Goal: Task Accomplishment & Management: Manage account settings

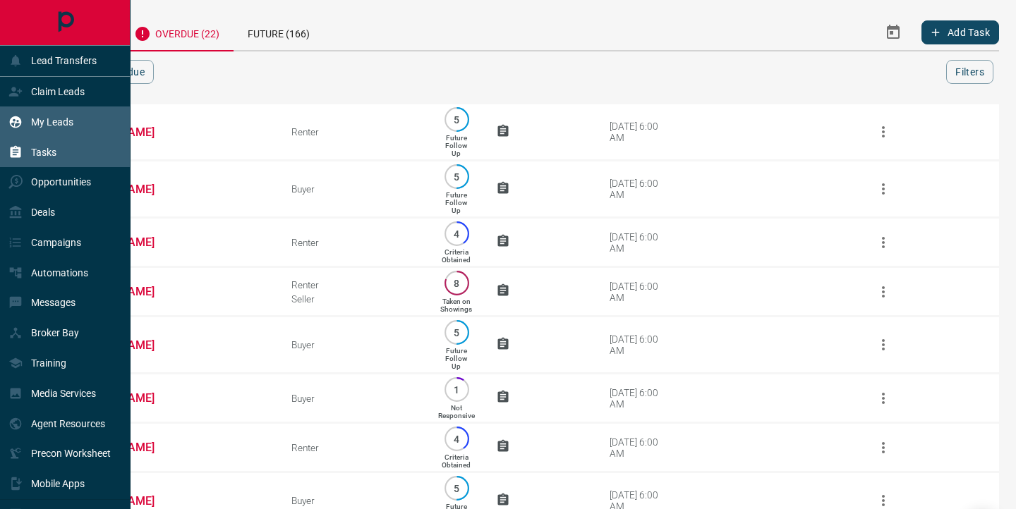
click at [30, 125] on div "My Leads" at bounding box center [40, 121] width 65 height 23
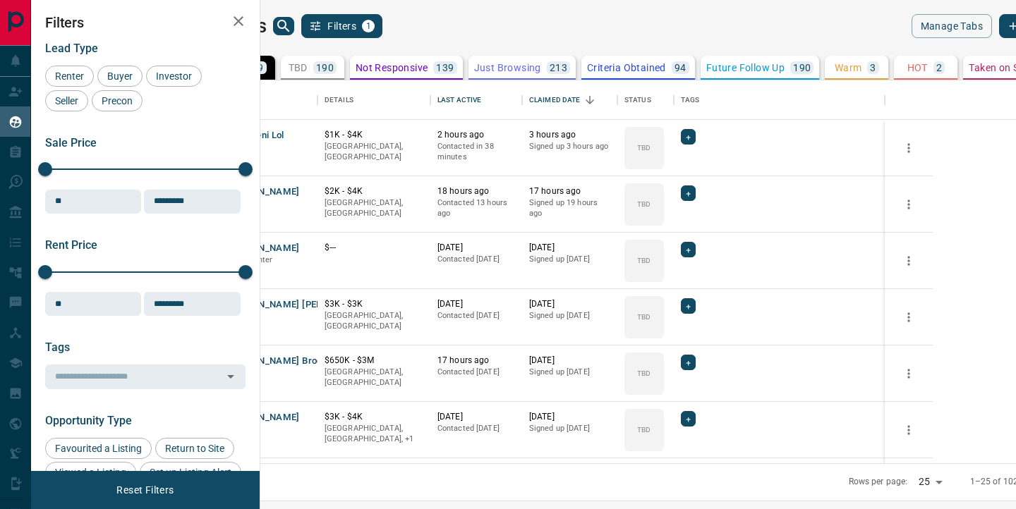
scroll to position [383, 749]
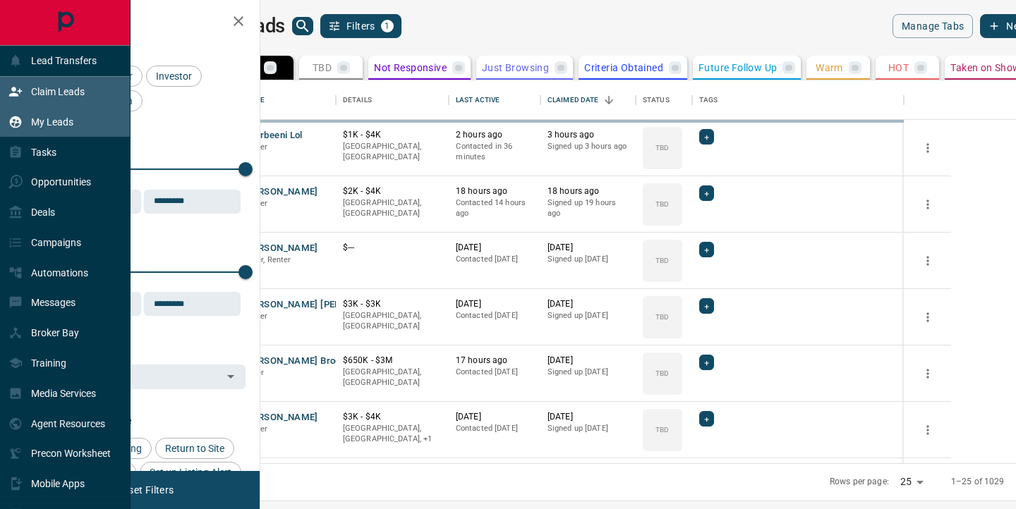
click at [6, 98] on div "Claim Leads" at bounding box center [65, 92] width 130 height 30
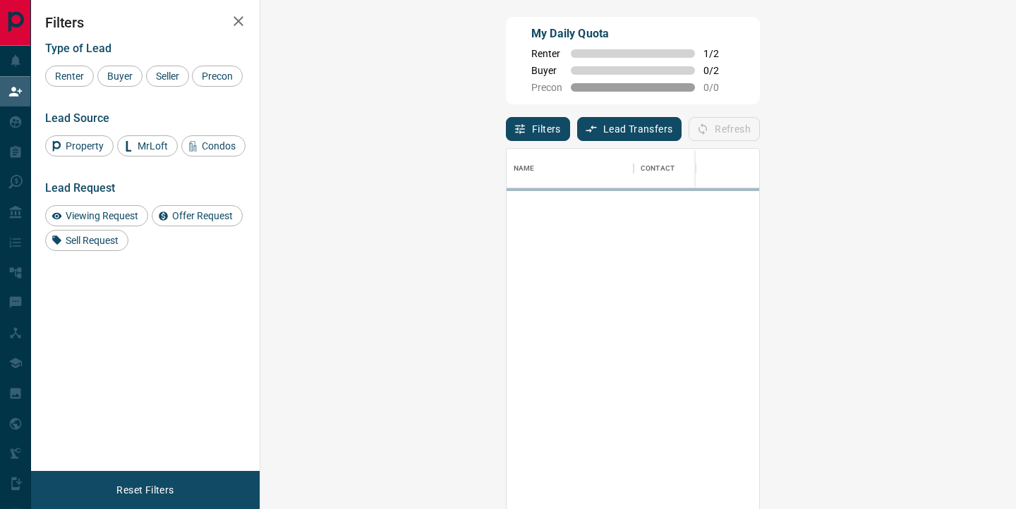
scroll to position [384, 725]
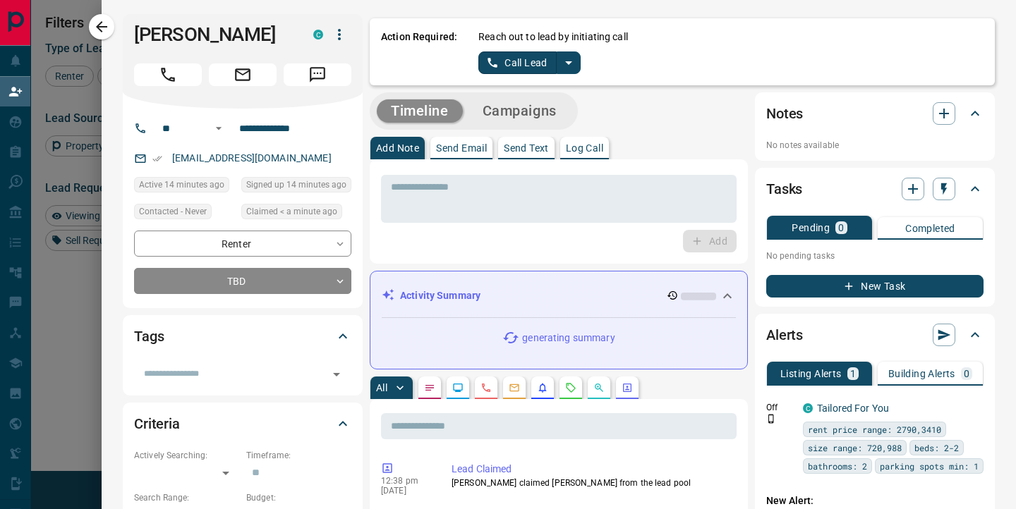
click at [571, 63] on icon "split button" at bounding box center [568, 62] width 17 height 17
click at [522, 114] on li "Log Manual Call" at bounding box center [529, 111] width 86 height 21
click at [514, 66] on button "Log Manual Call" at bounding box center [524, 62] width 93 height 23
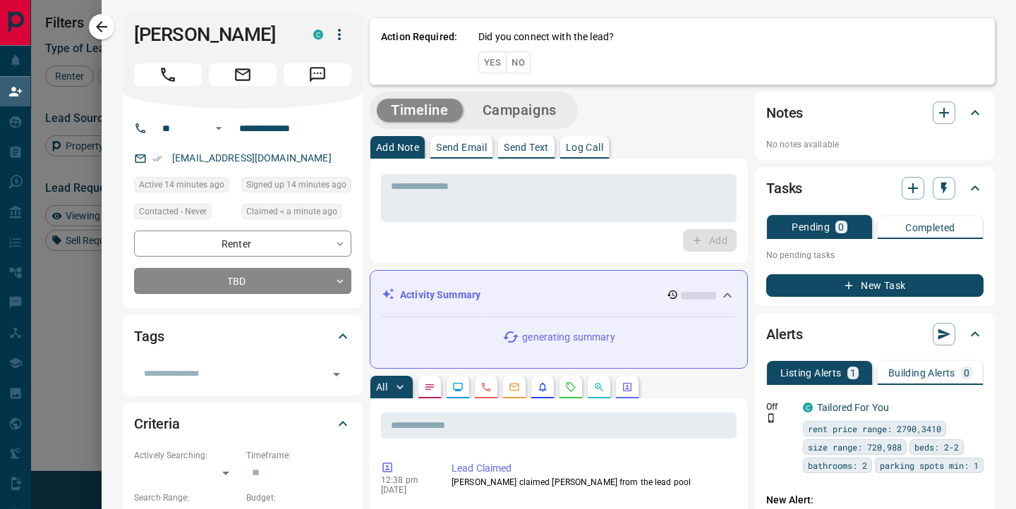
click at [485, 66] on button "Yes" at bounding box center [492, 62] width 28 height 22
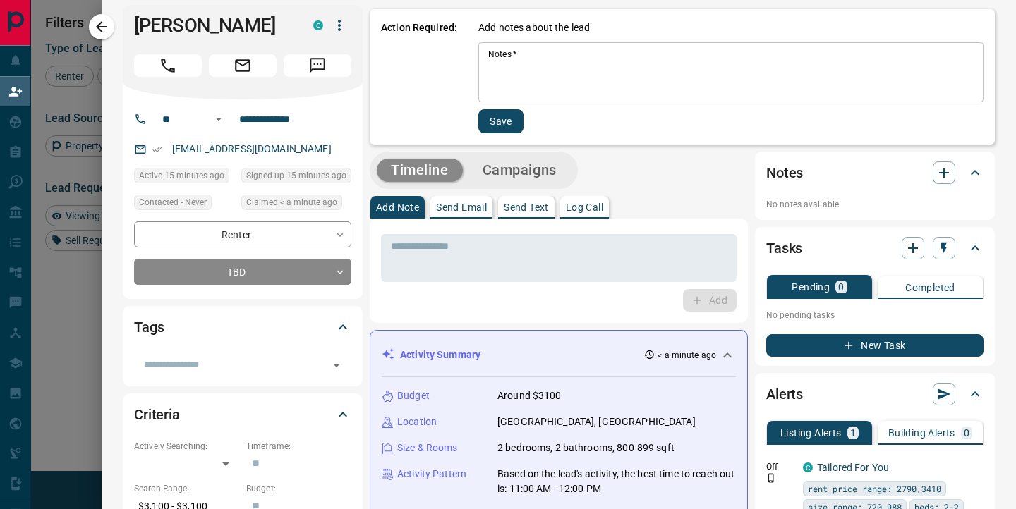
scroll to position [0, 0]
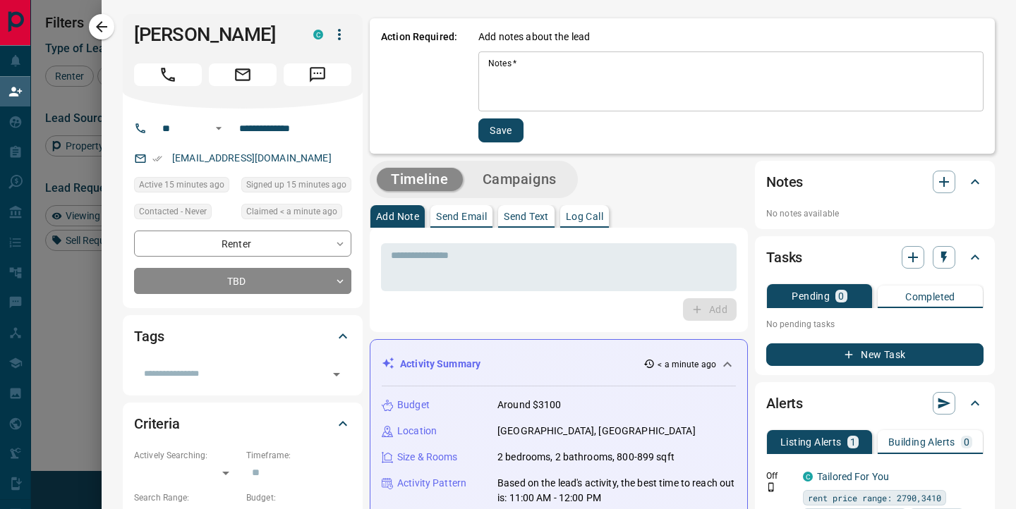
click at [516, 97] on textarea "Notes   *" at bounding box center [730, 82] width 485 height 48
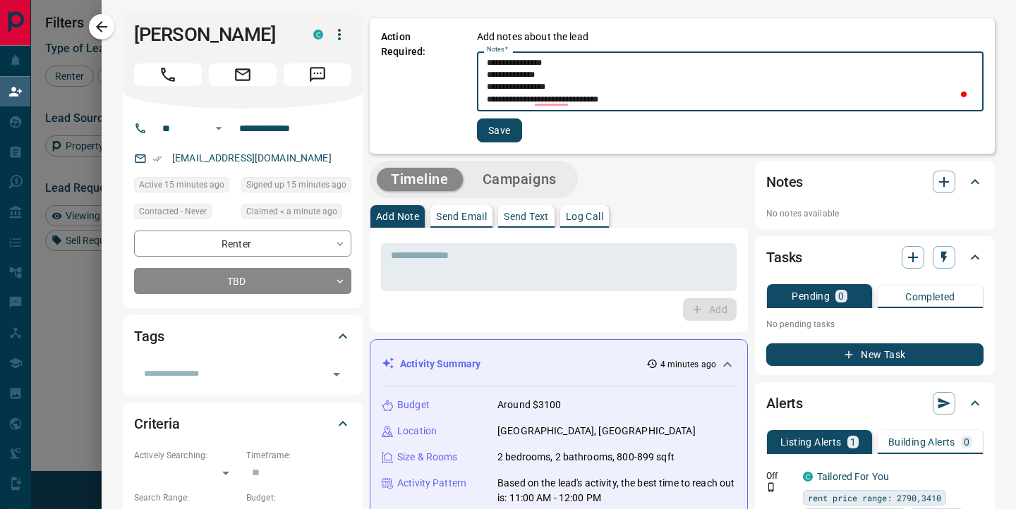
type textarea "**********"
click at [493, 135] on button "Save" at bounding box center [499, 131] width 45 height 24
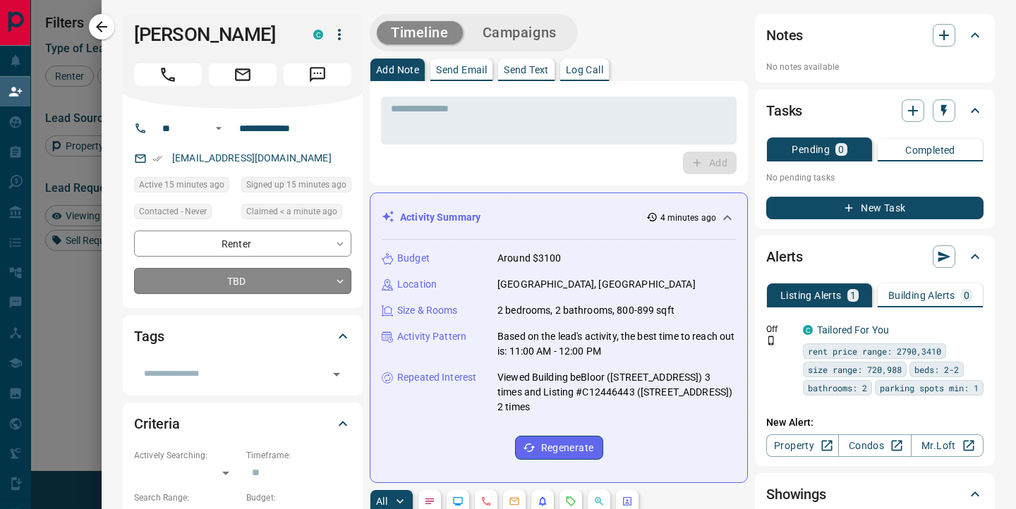
click at [278, 287] on body "Lead Transfers Claim Leads My Leads Tasks Opportunities Deals Campaigns Automat…" at bounding box center [508, 218] width 1016 height 436
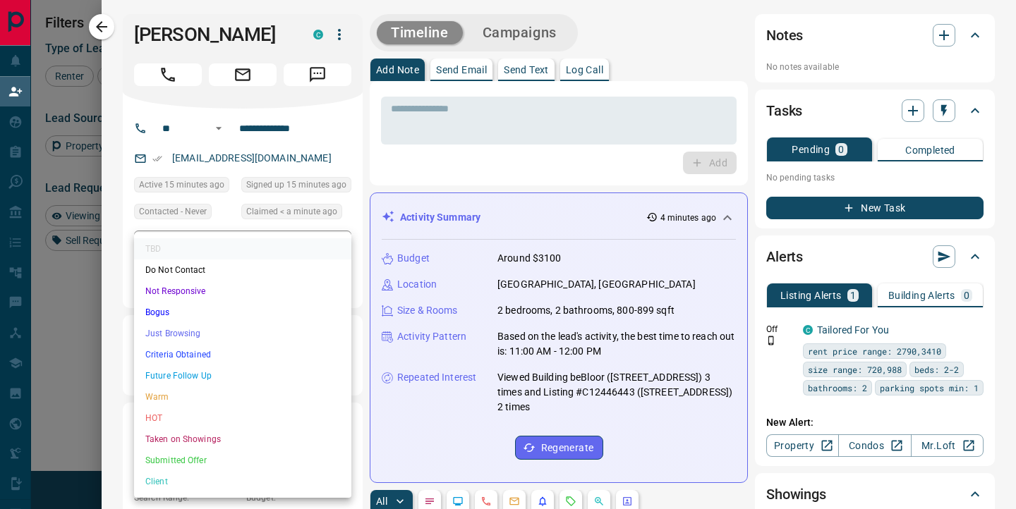
click at [184, 377] on li "Future Follow Up" at bounding box center [242, 375] width 217 height 21
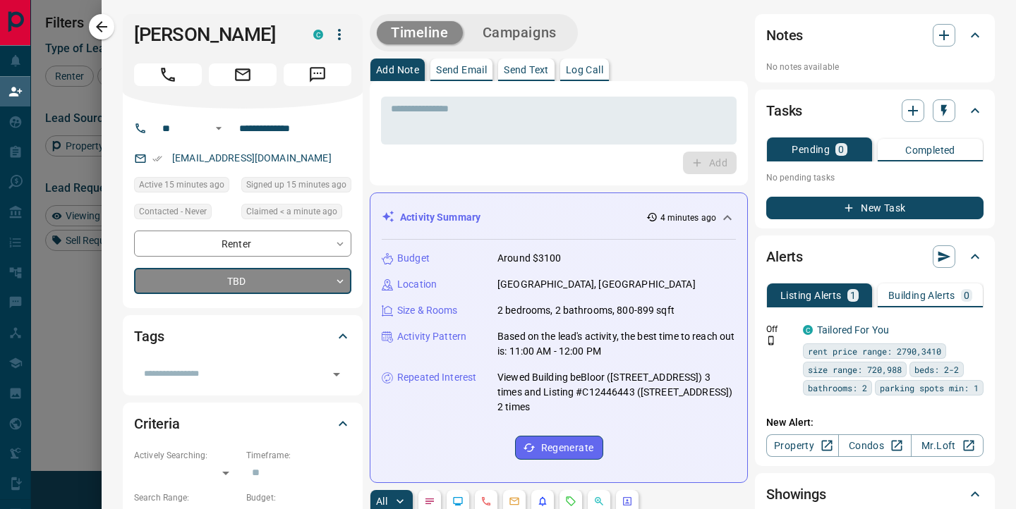
click at [217, 279] on body "Lead Transfers Claim Leads My Leads Tasks Opportunities Deals Campaigns Automat…" at bounding box center [508, 218] width 1016 height 436
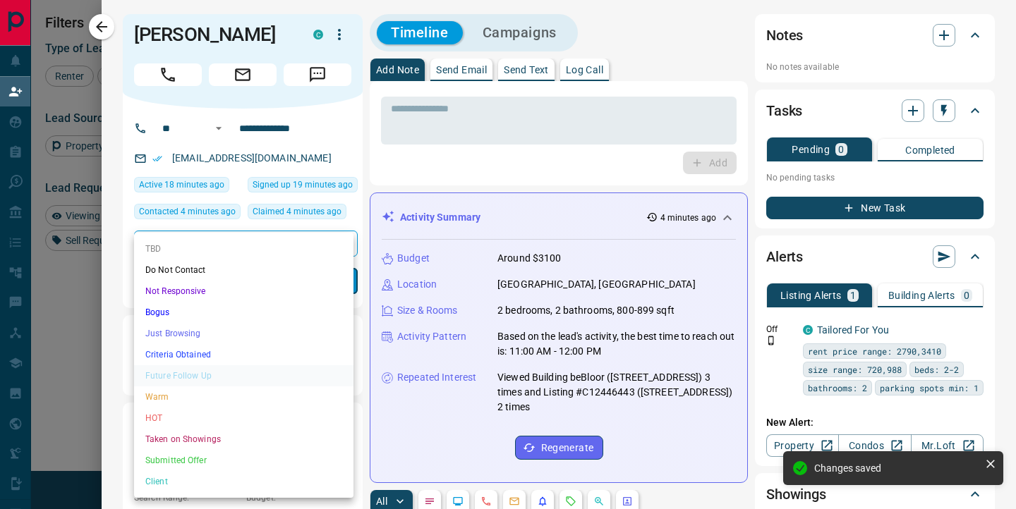
click at [179, 356] on li "Criteria Obtained" at bounding box center [243, 354] width 219 height 21
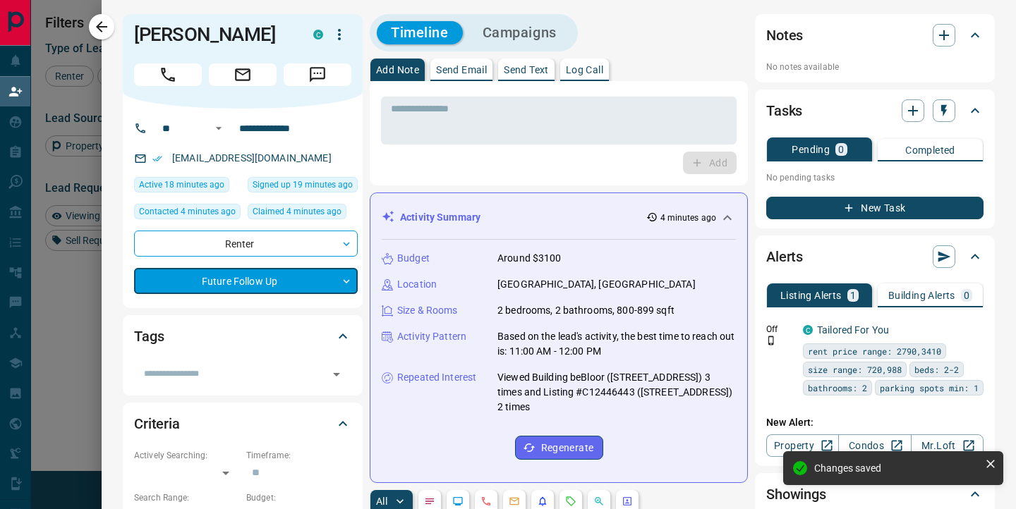
type input "*"
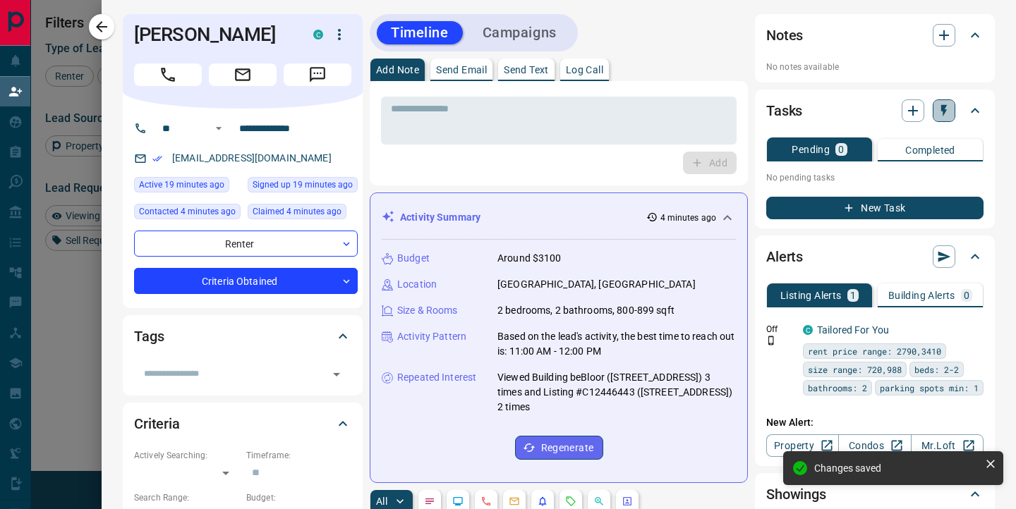
click at [938, 114] on icon "button" at bounding box center [944, 111] width 14 height 14
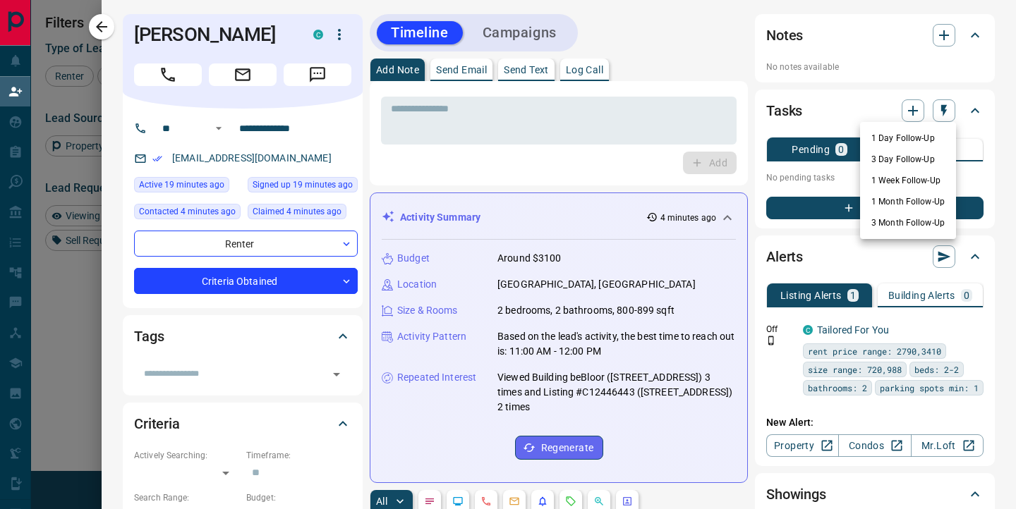
click at [998, 128] on div at bounding box center [508, 254] width 1016 height 509
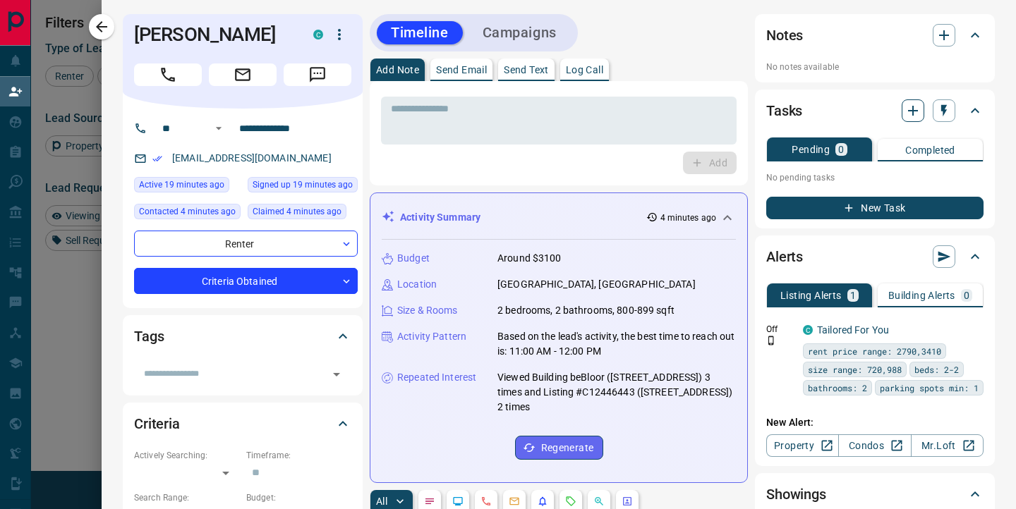
click at [918, 113] on icon "button" at bounding box center [912, 110] width 17 height 17
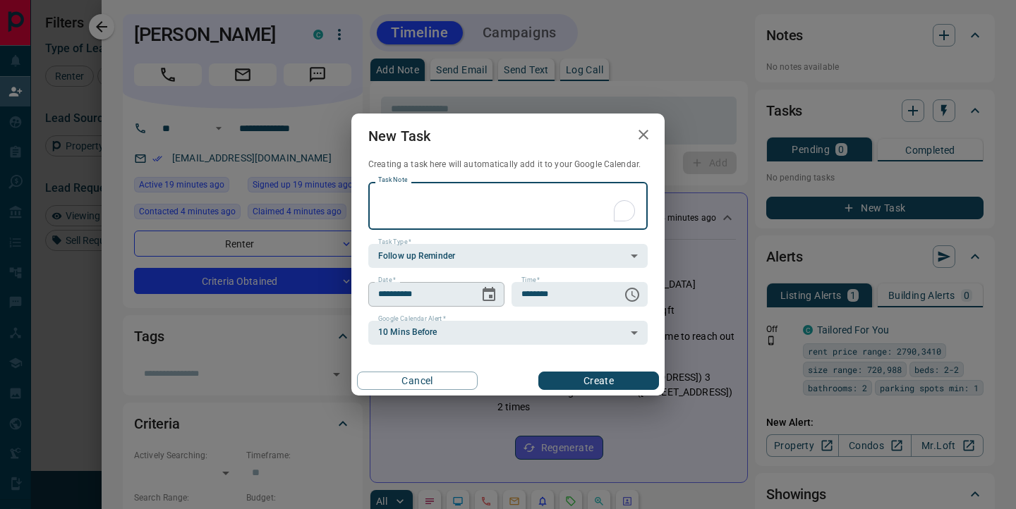
click at [488, 291] on icon "Choose date, selected date is Oct 15, 2025" at bounding box center [488, 294] width 13 height 14
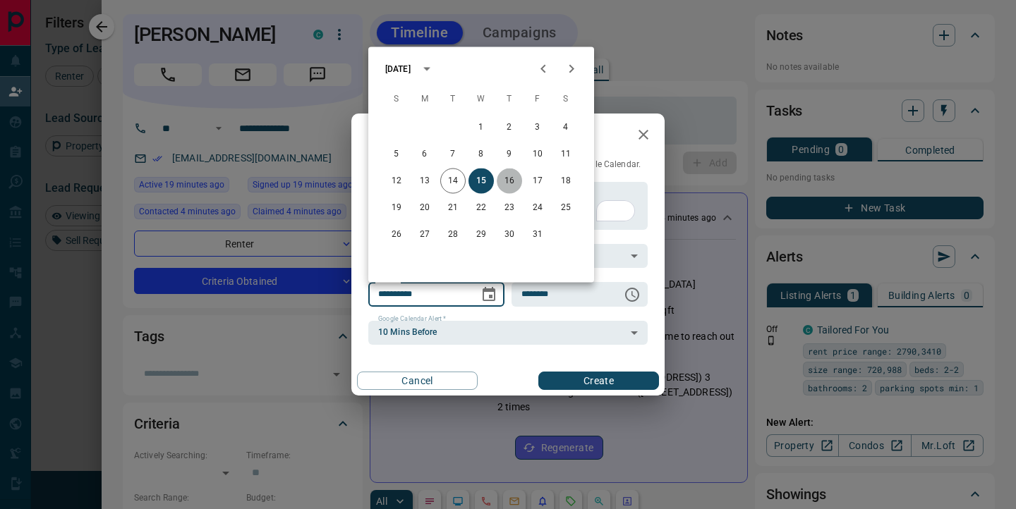
click at [509, 177] on button "16" at bounding box center [509, 181] width 25 height 25
type input "**********"
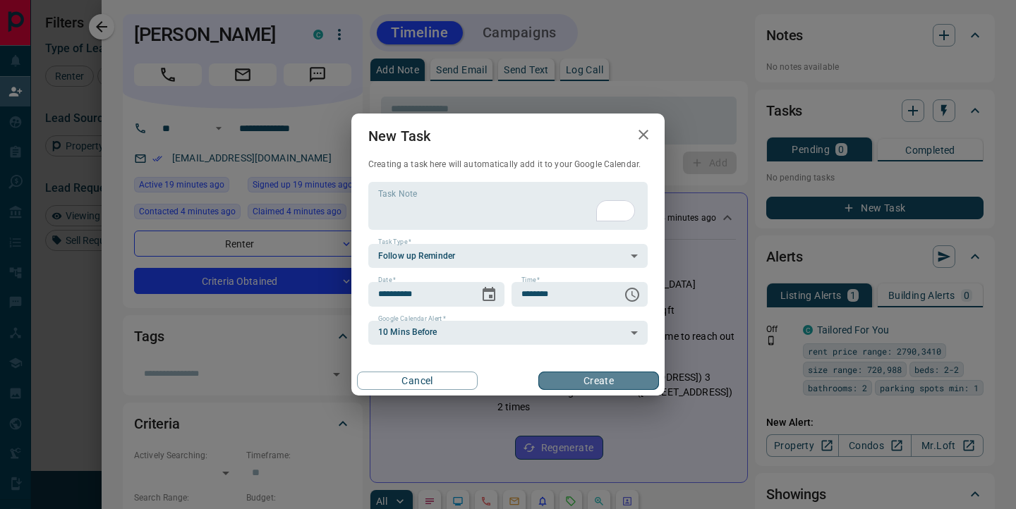
click at [607, 379] on button "Create" at bounding box center [598, 381] width 121 height 18
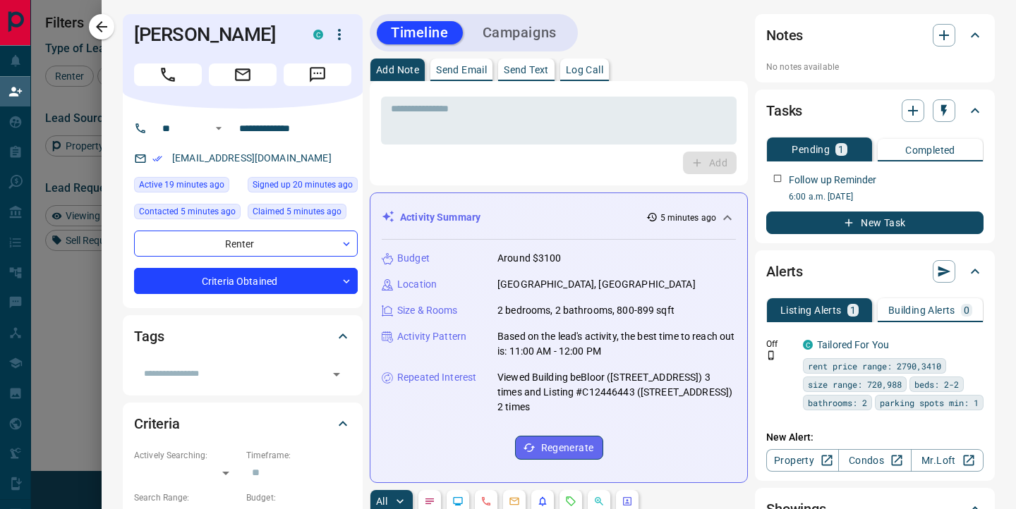
scroll to position [384, 725]
click at [106, 32] on icon "button" at bounding box center [101, 26] width 17 height 17
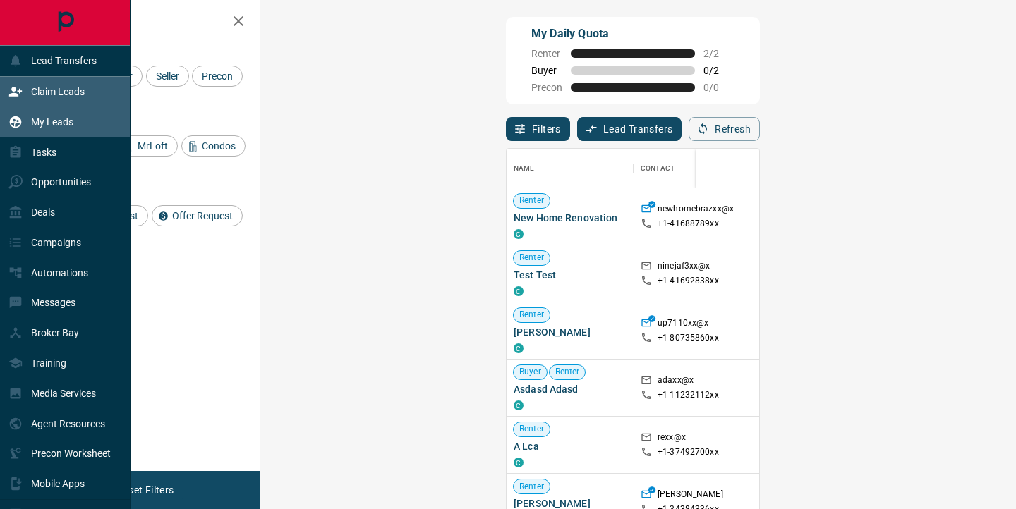
click at [50, 130] on div "My Leads" at bounding box center [40, 121] width 65 height 23
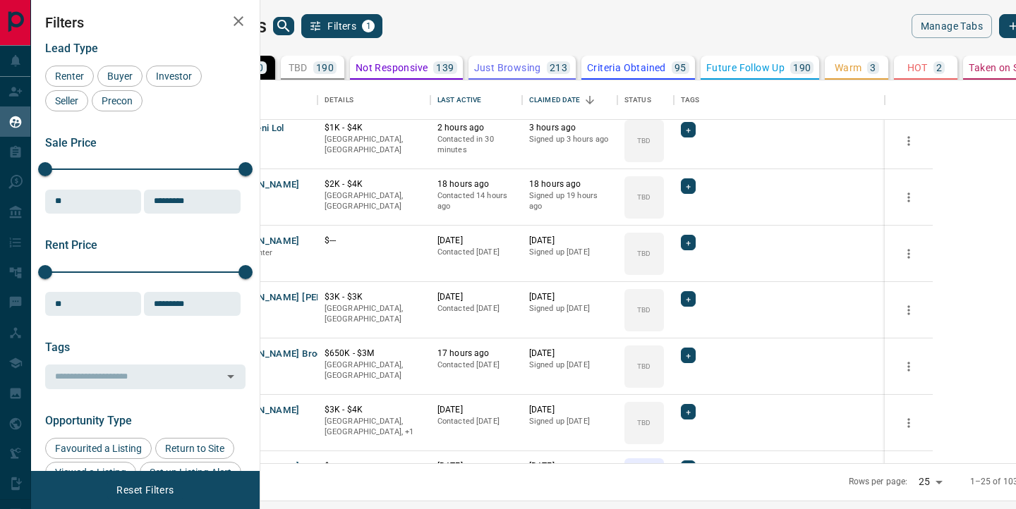
scroll to position [68, 0]
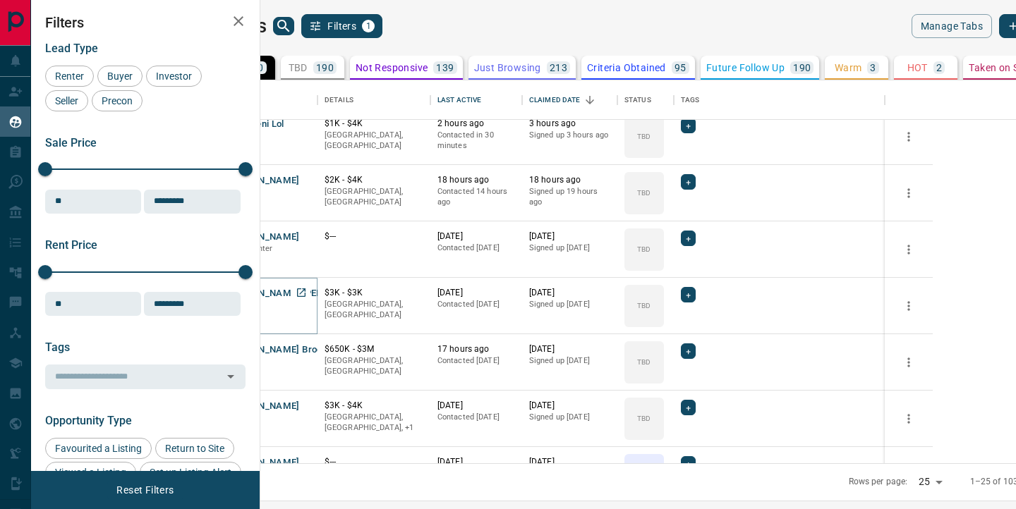
click at [351, 291] on button "[PERSON_NAME] [PERSON_NAME]" at bounding box center [301, 293] width 150 height 13
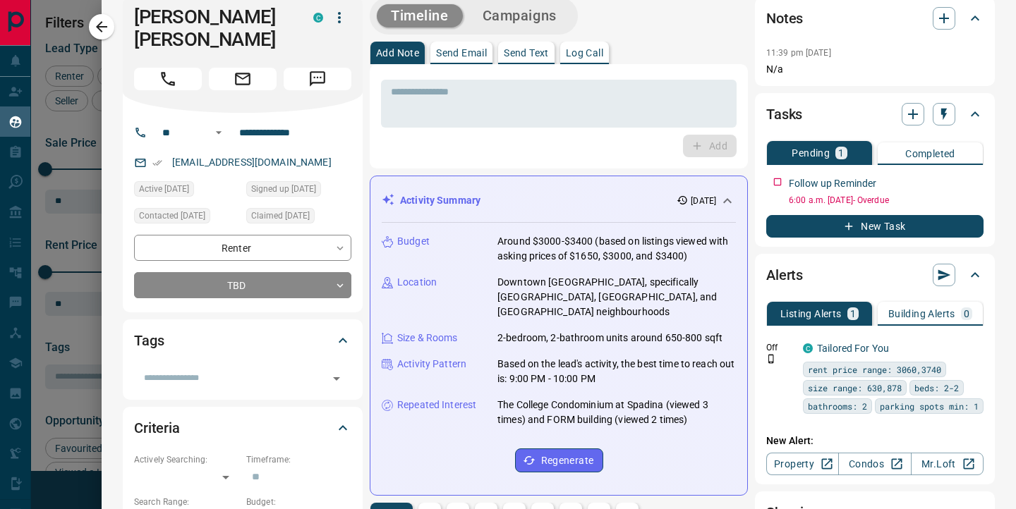
scroll to position [0, 0]
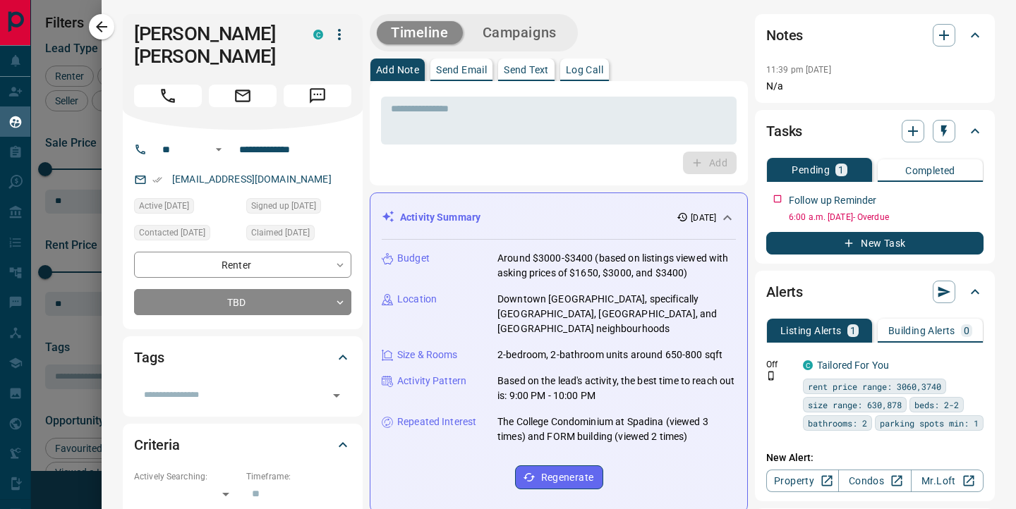
click at [424, 103] on textarea at bounding box center [559, 121] width 336 height 36
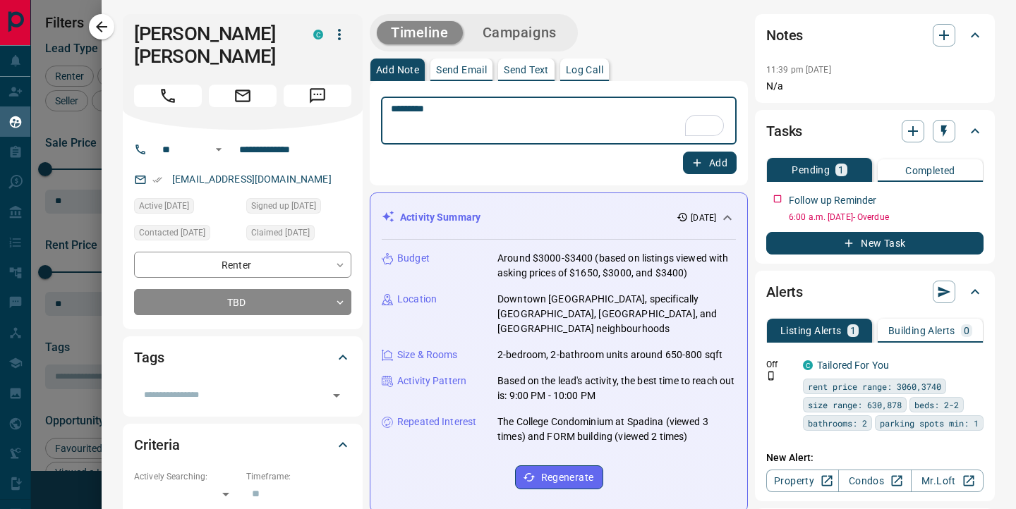
type textarea "*********"
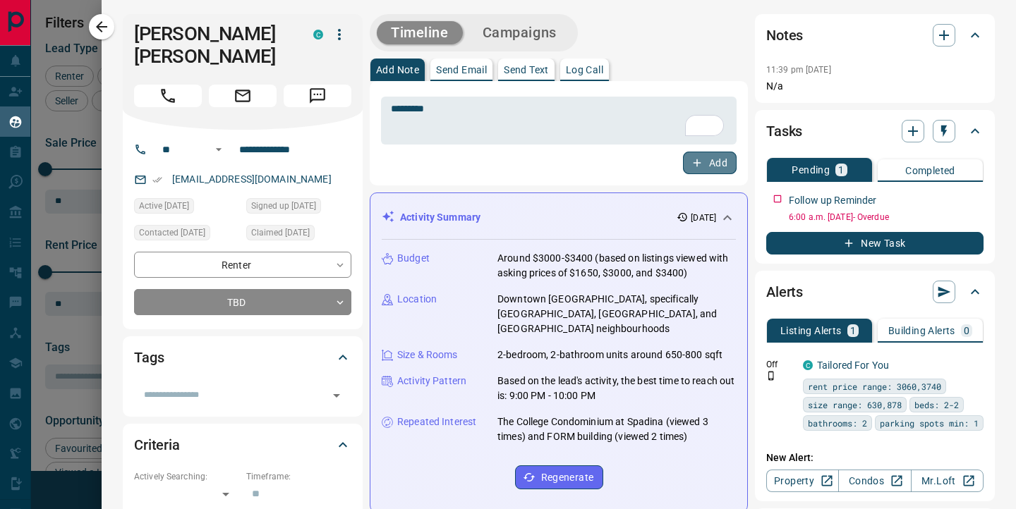
click at [693, 166] on icon "button" at bounding box center [697, 163] width 13 height 13
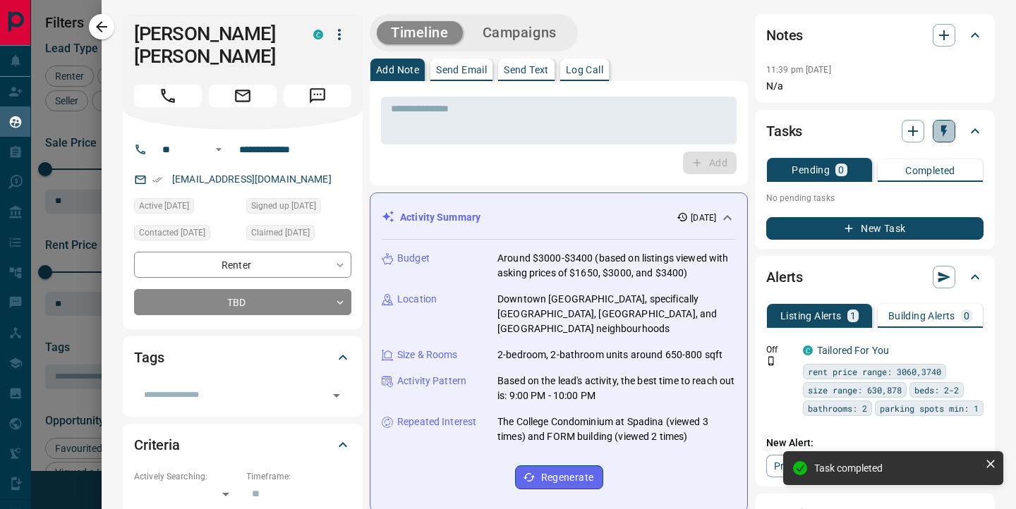
click at [946, 132] on icon "button" at bounding box center [944, 131] width 14 height 14
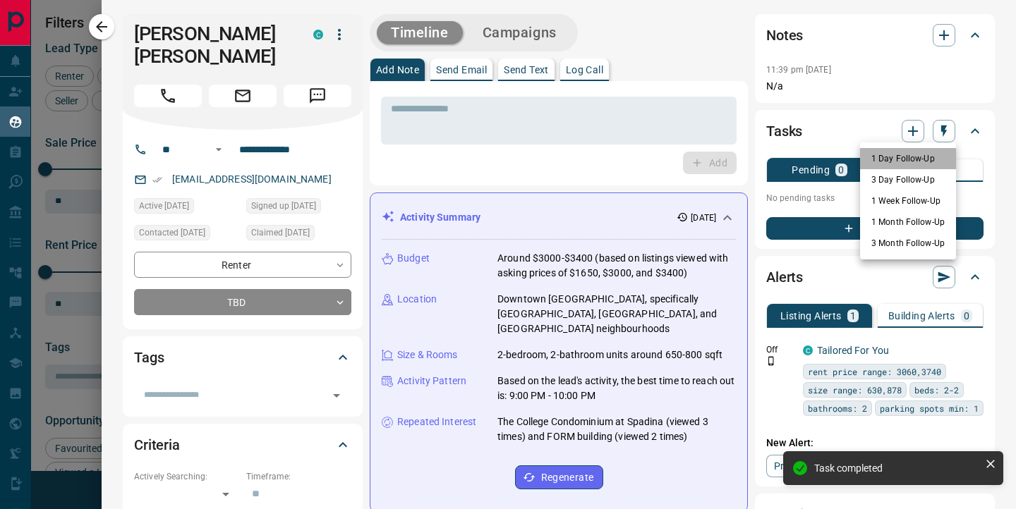
click at [891, 158] on li "1 Day Follow-Up" at bounding box center [908, 158] width 96 height 21
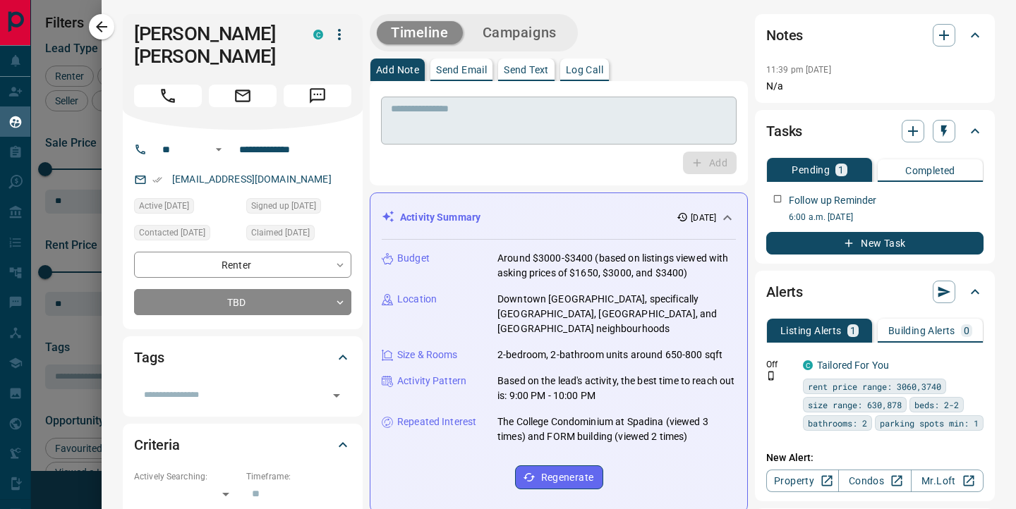
click at [449, 126] on textarea "To enrich screen reader interactions, please activate Accessibility in Grammarl…" at bounding box center [559, 121] width 336 height 36
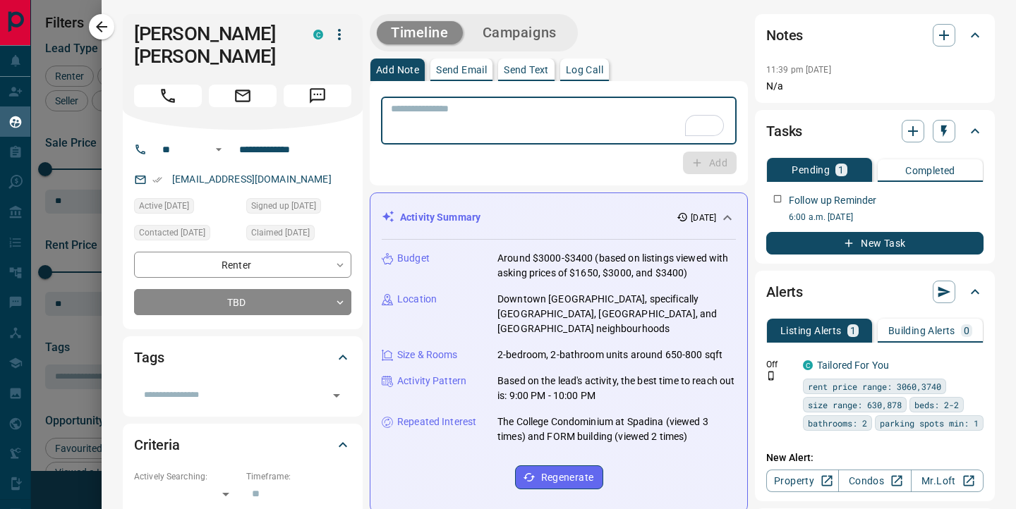
click at [437, 113] on textarea "To enrich screen reader interactions, please activate Accessibility in Grammarl…" at bounding box center [559, 121] width 336 height 36
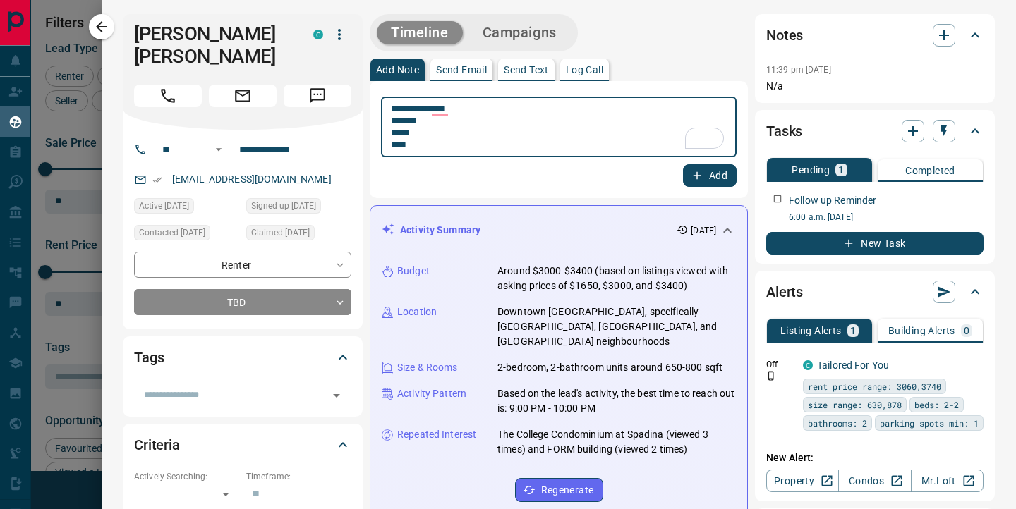
type textarea "**********"
click at [712, 179] on button "Add" at bounding box center [710, 175] width 54 height 23
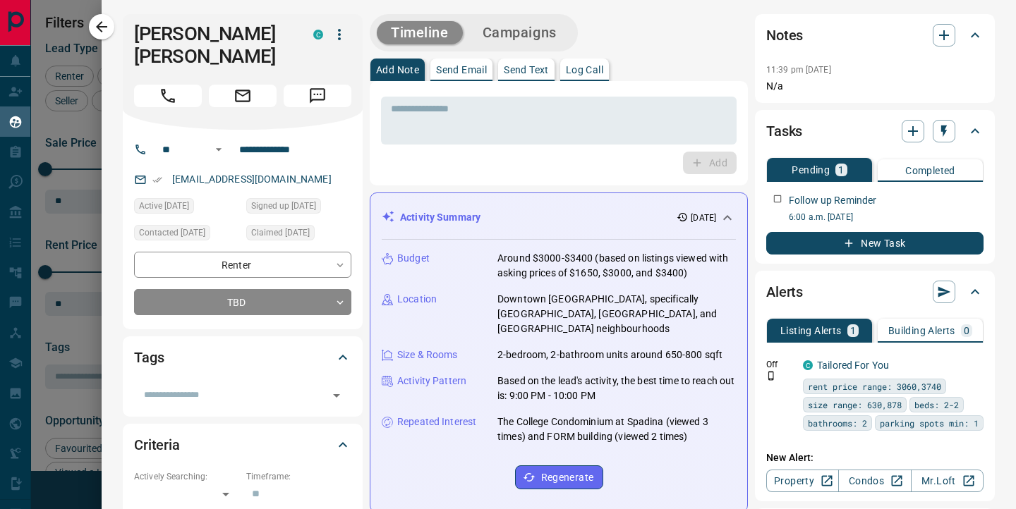
click at [101, 30] on icon "button" at bounding box center [101, 26] width 17 height 17
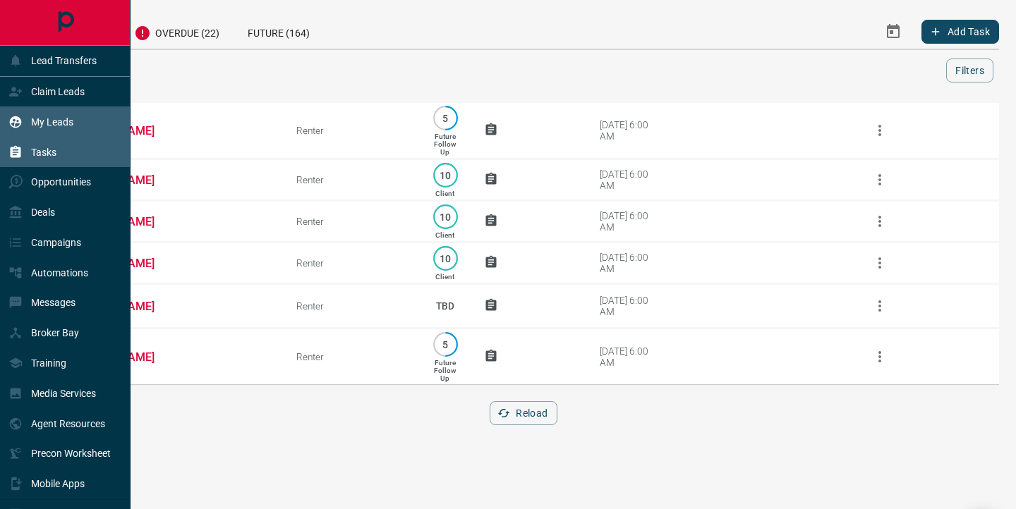
click at [26, 126] on div "My Leads" at bounding box center [40, 121] width 65 height 23
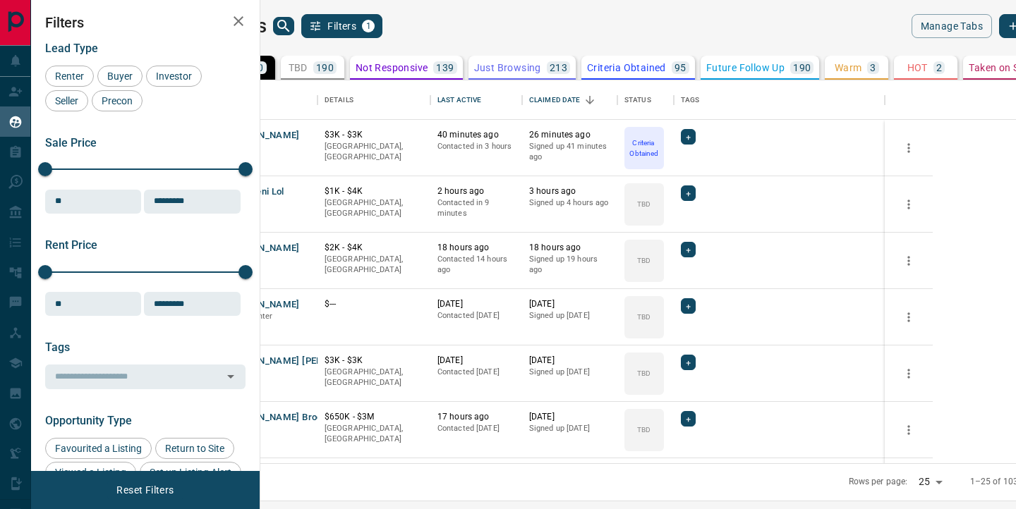
scroll to position [383, 749]
click at [317, 358] on button "[PERSON_NAME] [PERSON_NAME]" at bounding box center [301, 361] width 150 height 13
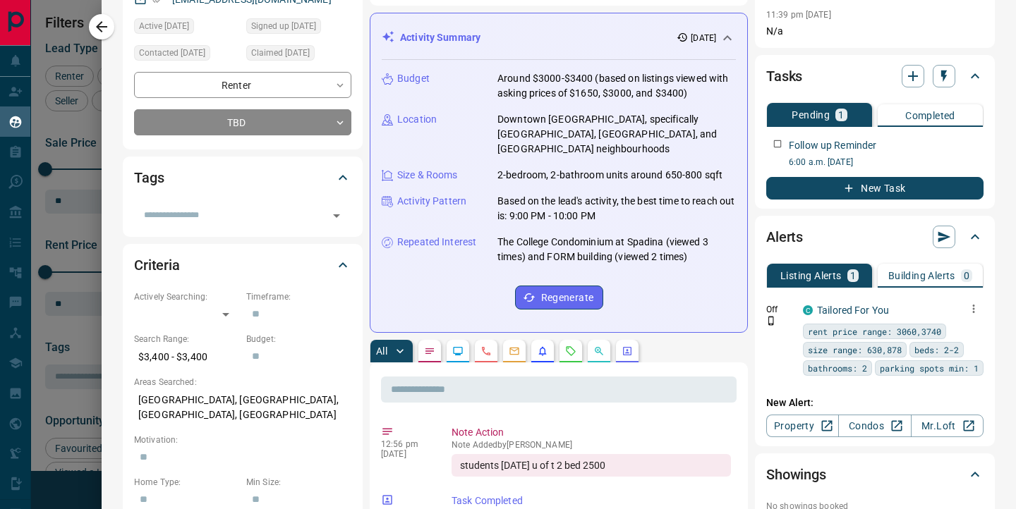
scroll to position [208, 0]
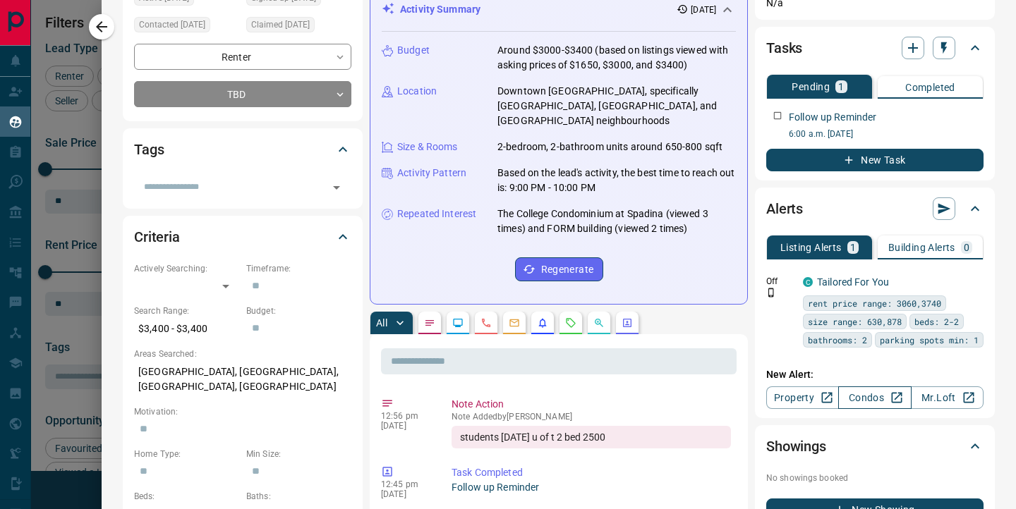
click at [875, 409] on link "Condos" at bounding box center [874, 398] width 73 height 23
click at [603, 317] on icon "Opportunities" at bounding box center [598, 322] width 11 height 11
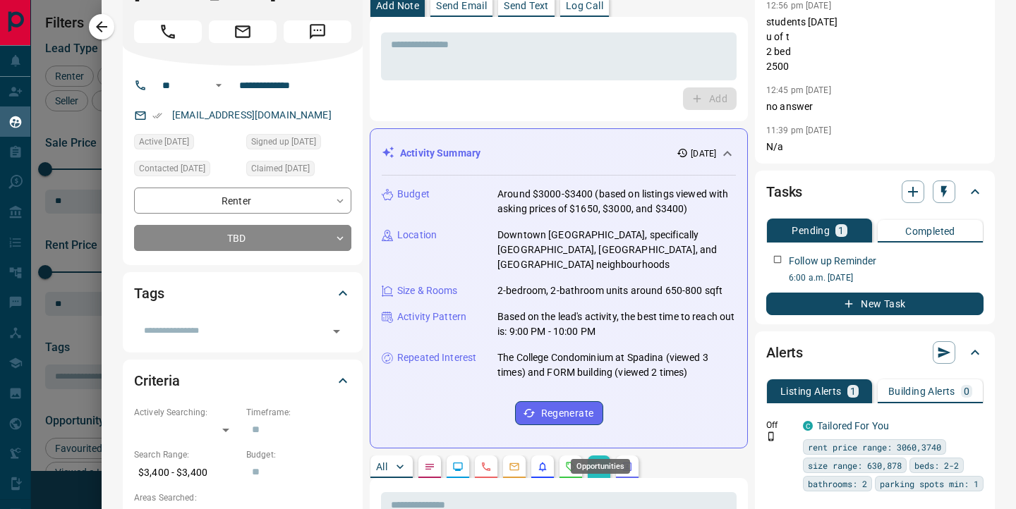
scroll to position [0, 0]
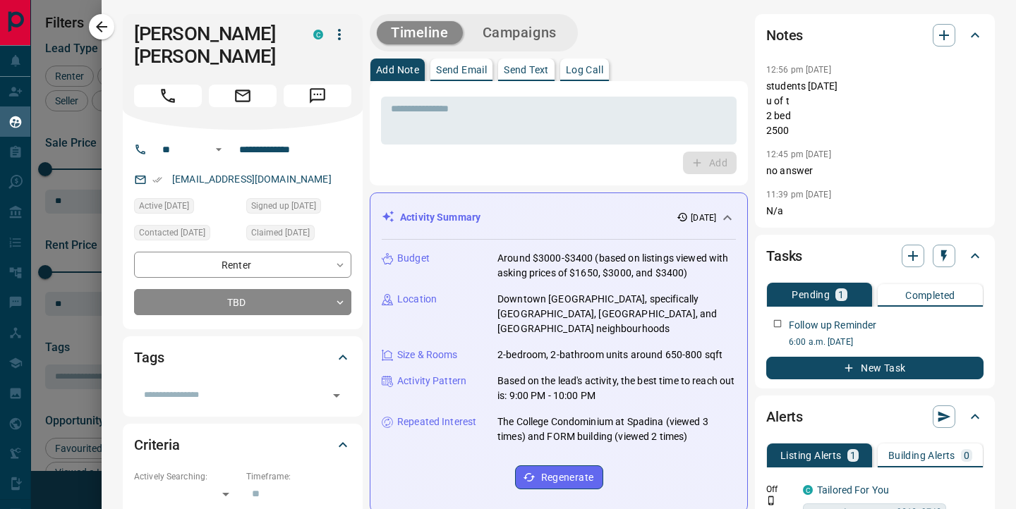
drag, startPoint x: 290, startPoint y: 162, endPoint x: 166, endPoint y: 157, distance: 123.6
click at [166, 168] on div "[EMAIL_ADDRESS][DOMAIN_NAME]" at bounding box center [242, 179] width 217 height 23
click at [973, 320] on icon "button" at bounding box center [973, 321] width 11 height 11
click at [950, 342] on li "Edit" at bounding box center [952, 348] width 62 height 21
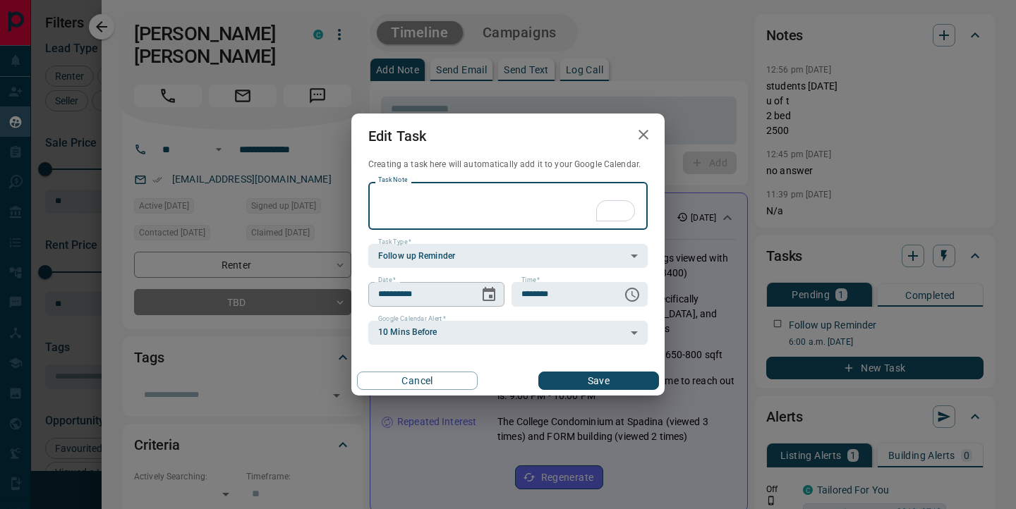
click at [492, 289] on icon "Choose date, selected date is Oct 15, 2025" at bounding box center [488, 294] width 13 height 14
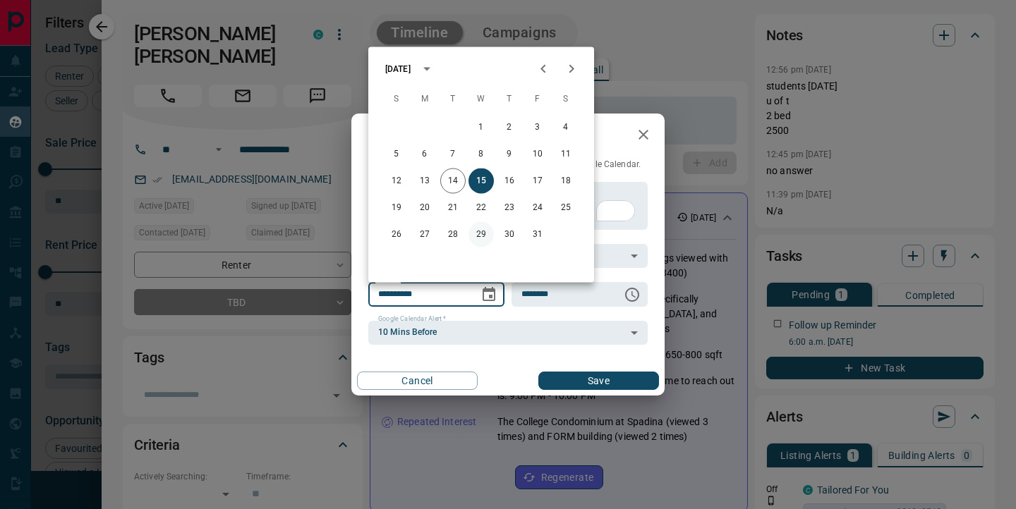
click at [479, 228] on button "29" at bounding box center [480, 234] width 25 height 25
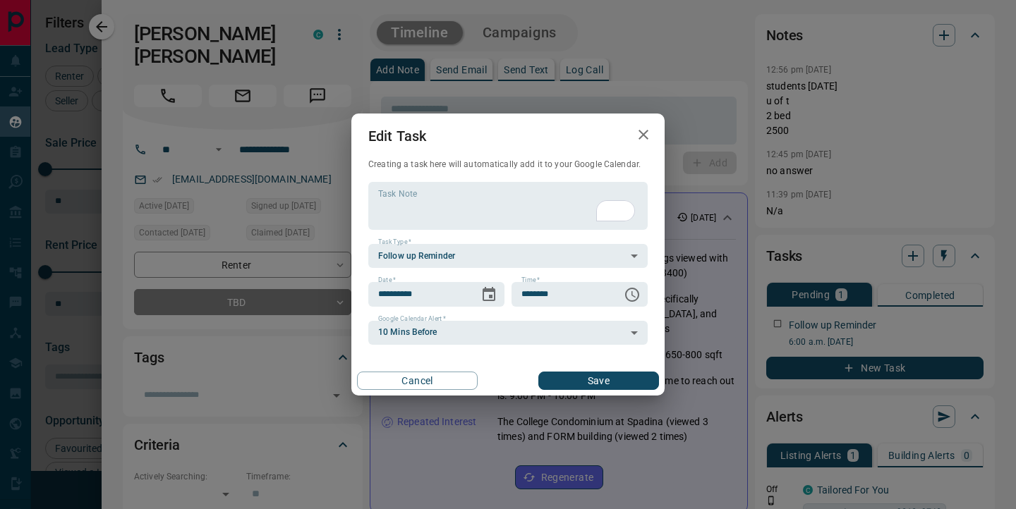
type input "**********"
click at [621, 372] on button "Save" at bounding box center [598, 381] width 121 height 18
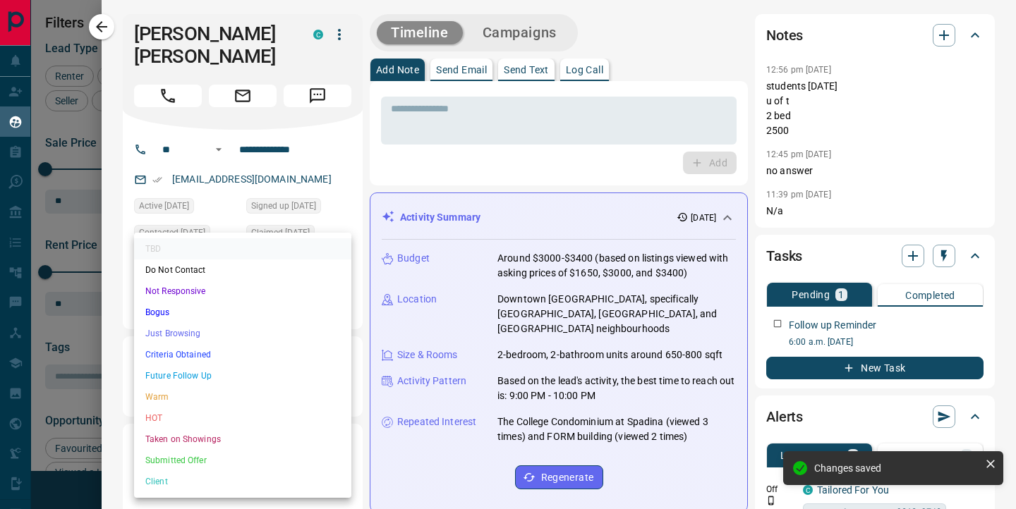
click at [166, 277] on body "Lead Transfers Claim Leads My Leads Tasks Opportunities Deals Campaigns Automat…" at bounding box center [508, 246] width 1016 height 492
click at [163, 355] on li "Criteria Obtained" at bounding box center [242, 354] width 217 height 21
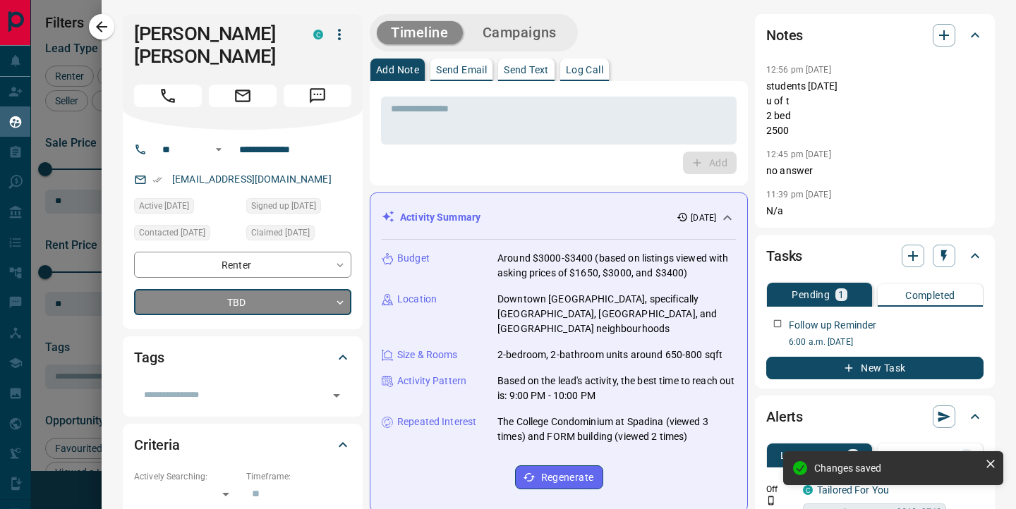
type input "*"
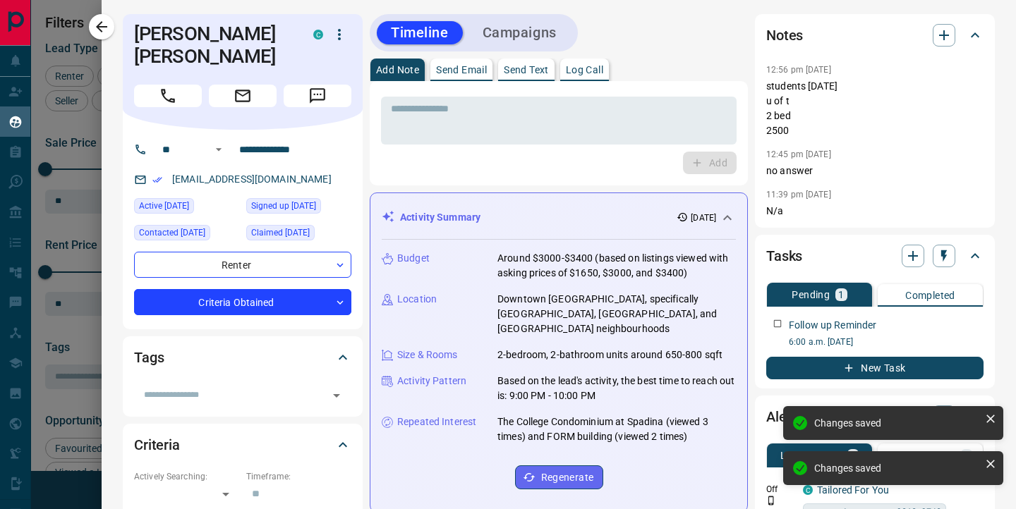
click at [102, 36] on button "button" at bounding box center [101, 26] width 25 height 25
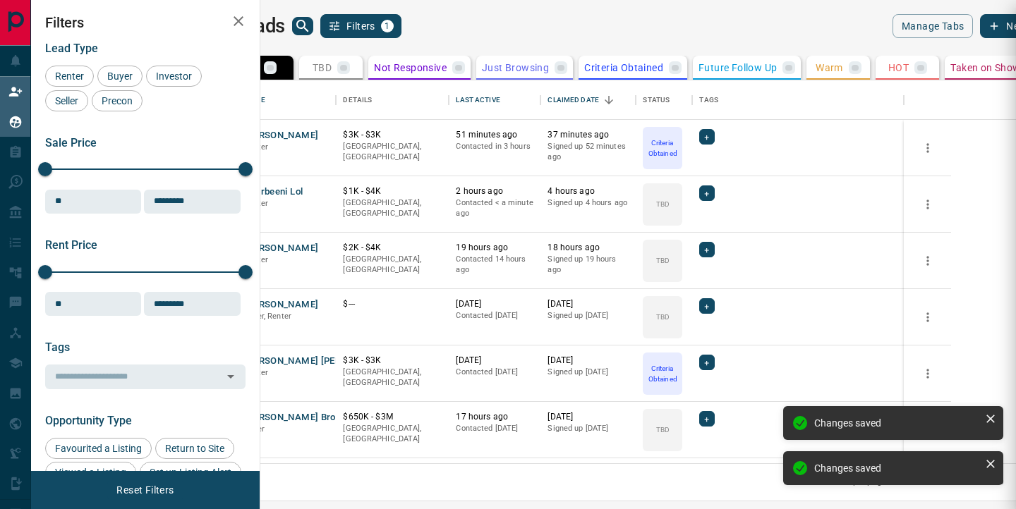
click at [19, 85] on icon at bounding box center [15, 92] width 14 height 14
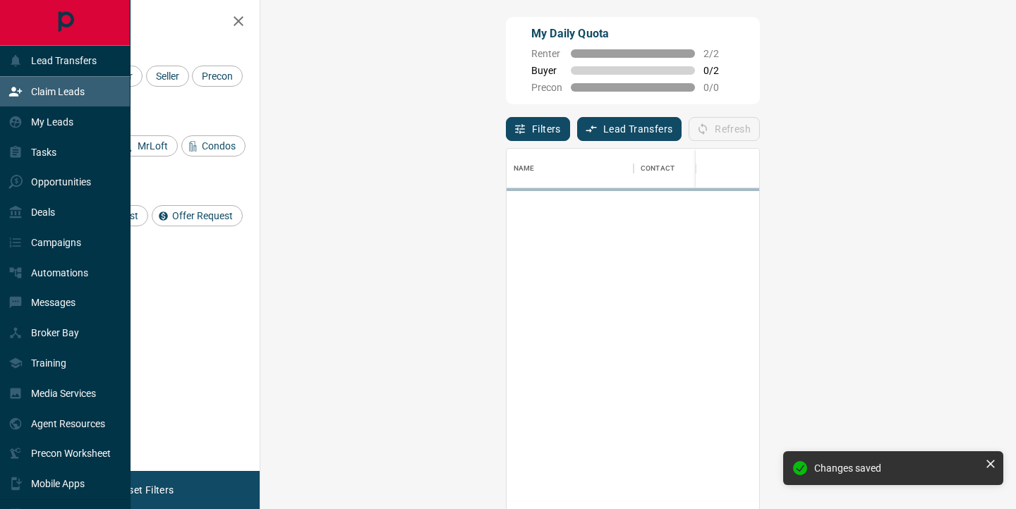
scroll to position [384, 725]
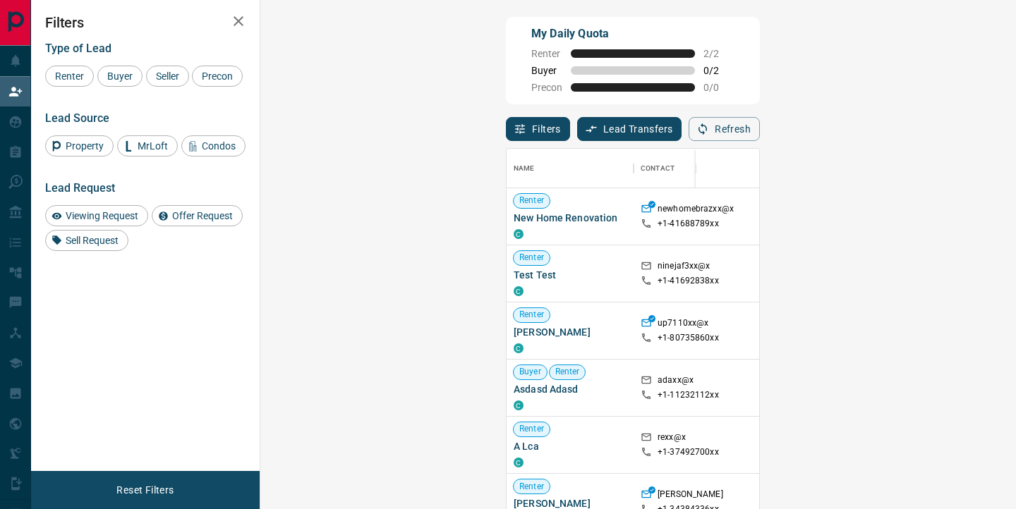
click at [597, 87] on div "My Daily Quota Renter 2 / 2 Buyer 0 / 2 Precon 0 / 0" at bounding box center [633, 60] width 254 height 87
click at [458, 9] on div "My Daily Quota Renter 2 / 2 Buyer 0 / 2 Precon 0 / 0 Filters Lead Transfers 0 R…" at bounding box center [523, 218] width 985 height 436
